Goal: Check status: Check status

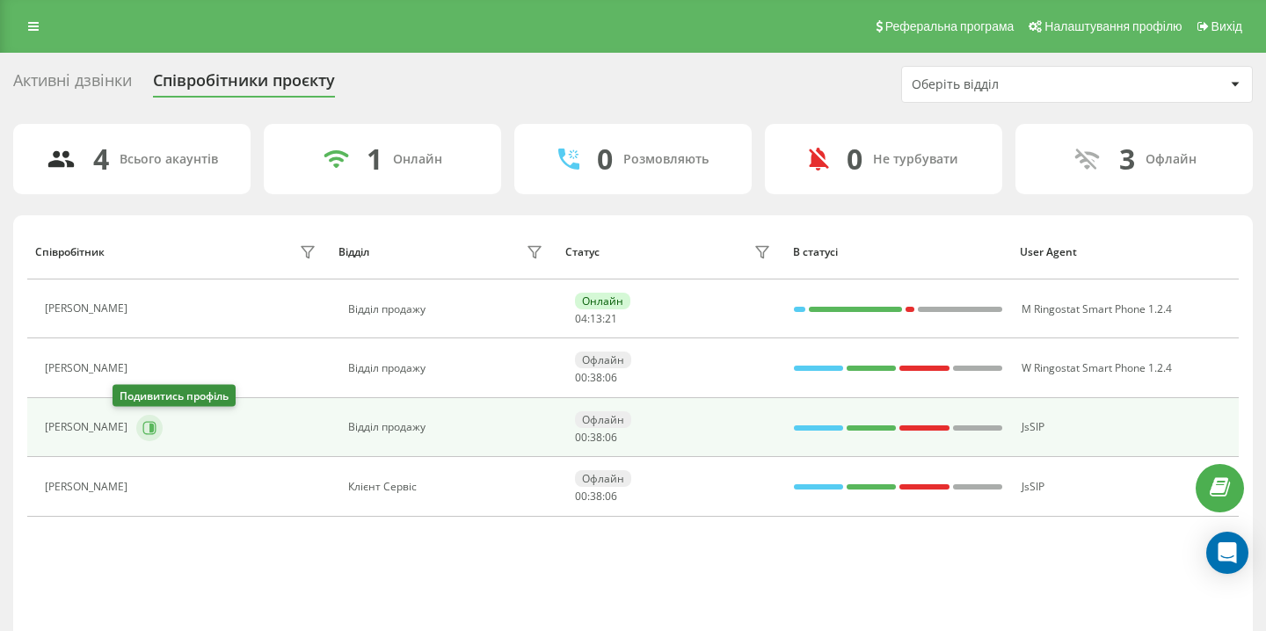
click at [136, 428] on button at bounding box center [149, 428] width 26 height 26
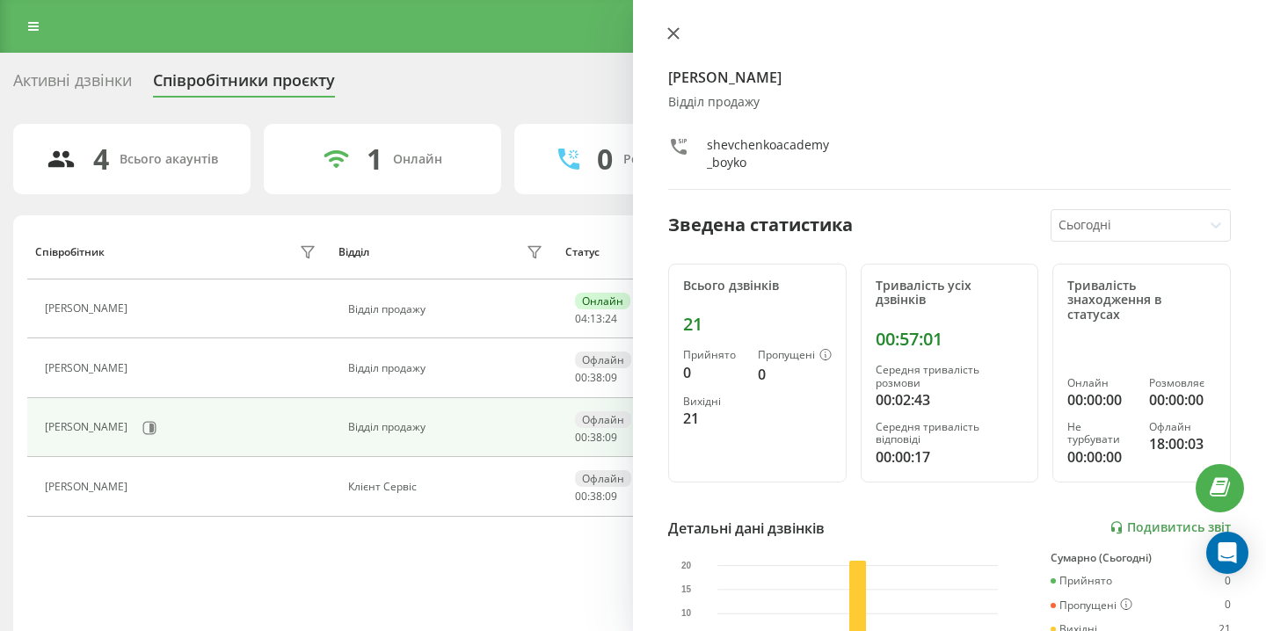
click at [675, 36] on icon at bounding box center [673, 33] width 11 height 11
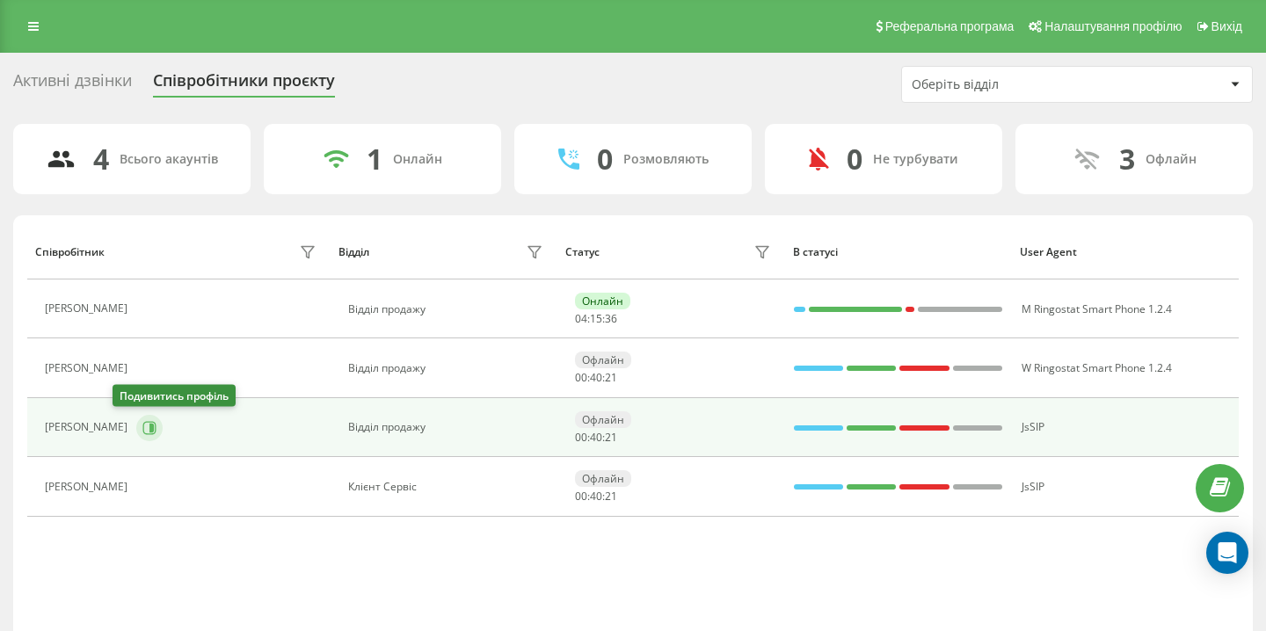
click at [142, 433] on icon at bounding box center [149, 428] width 14 height 14
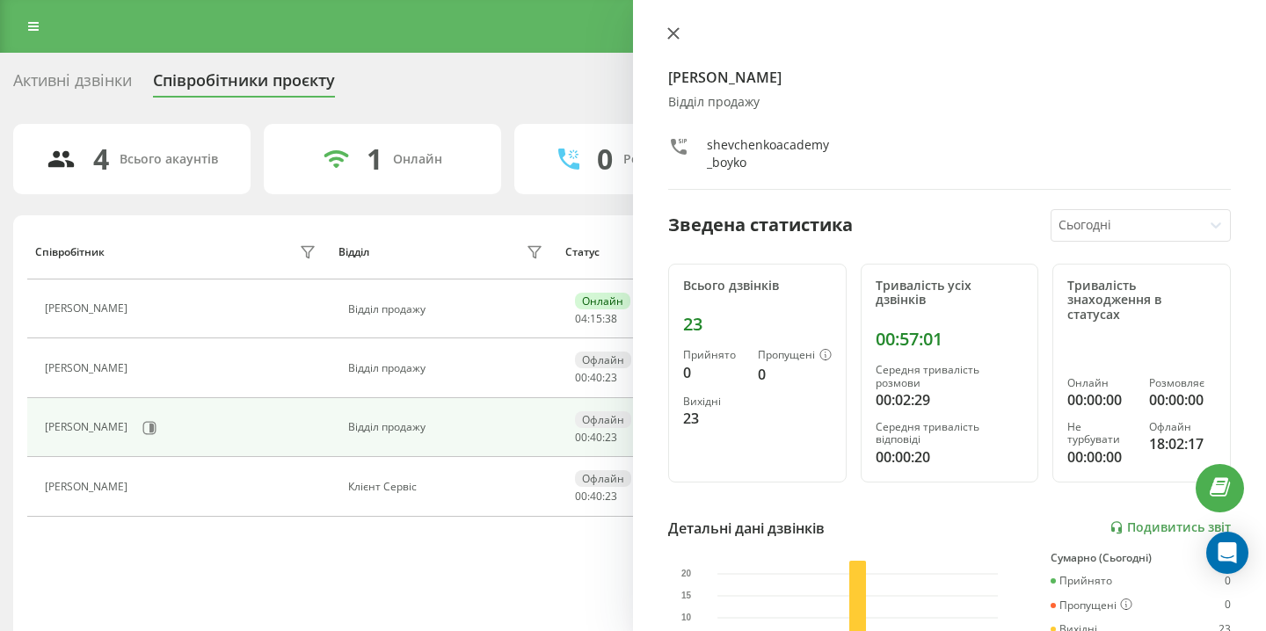
click at [678, 40] on button at bounding box center [673, 34] width 23 height 17
